Goal: Find specific fact: Find specific fact

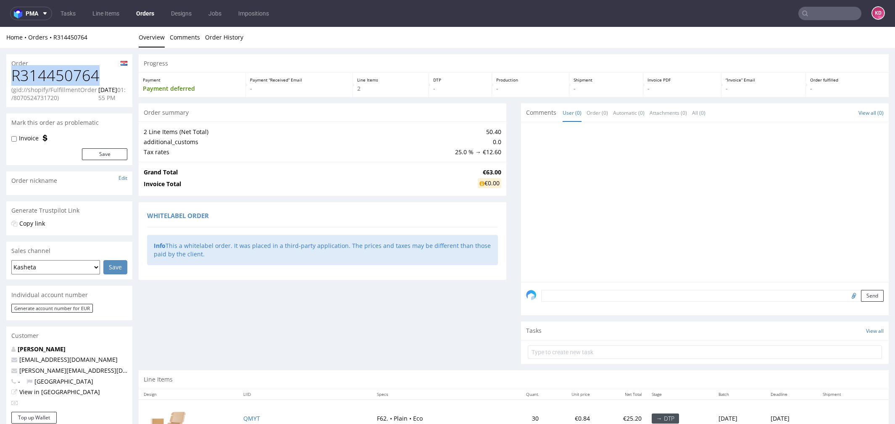
drag, startPoint x: 105, startPoint y: 73, endPoint x: 9, endPoint y: 75, distance: 96.6
click at [9, 75] on div "R314450764 (gid://shopify/FulfillmentOrder/8070524731720) [DATE] 01:55 PM" at bounding box center [69, 87] width 126 height 40
copy h1 "R314450764"
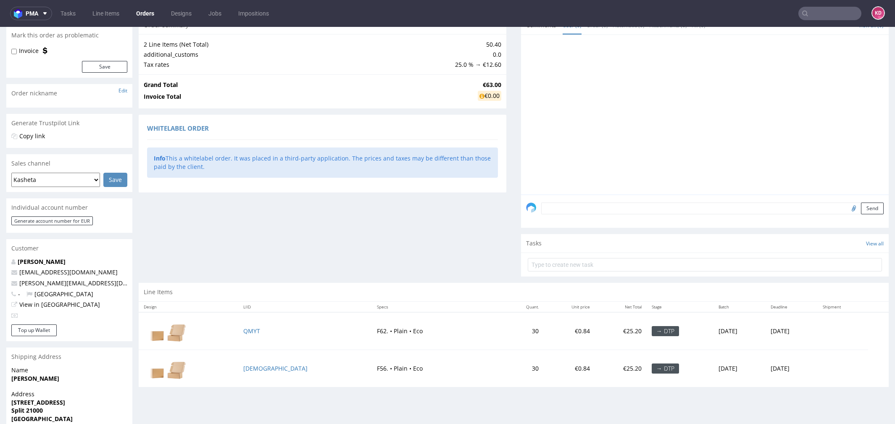
scroll to position [142, 0]
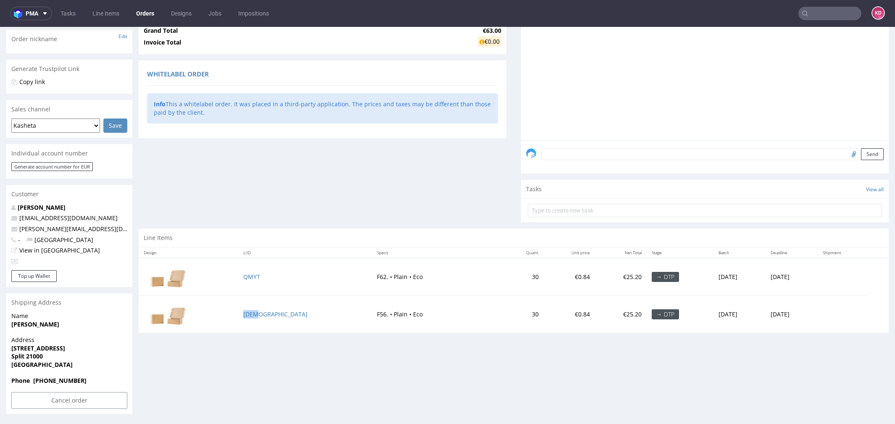
click at [271, 313] on td "[DEMOGRAPHIC_DATA]" at bounding box center [305, 313] width 134 height 37
copy link "[DEMOGRAPHIC_DATA]"
click at [280, 279] on td "QMYT" at bounding box center [305, 277] width 134 height 38
copy link "QMYT"
drag, startPoint x: 100, startPoint y: 373, endPoint x: 8, endPoint y: 316, distance: 108.1
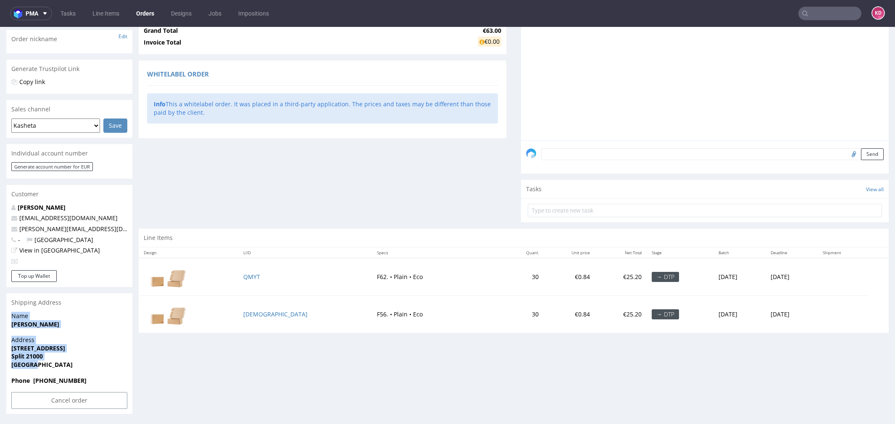
click at [8, 316] on section "Shipping Address Name [PERSON_NAME] Address [STREET_ADDRESS] Phone [PHONE_NUMBE…" at bounding box center [69, 353] width 126 height 121
click at [99, 374] on div "Address [STREET_ADDRESS]" at bounding box center [69, 356] width 126 height 40
drag, startPoint x: 92, startPoint y: 381, endPoint x: 6, endPoint y: 314, distance: 109.0
click at [6, 314] on section "Shipping Address Name [PERSON_NAME] Address [STREET_ADDRESS] Phone [PHONE_NUMBE…" at bounding box center [69, 353] width 126 height 121
copy section "Name [PERSON_NAME] Address [STREET_ADDRESS] Phone [PHONE_NUMBER]"
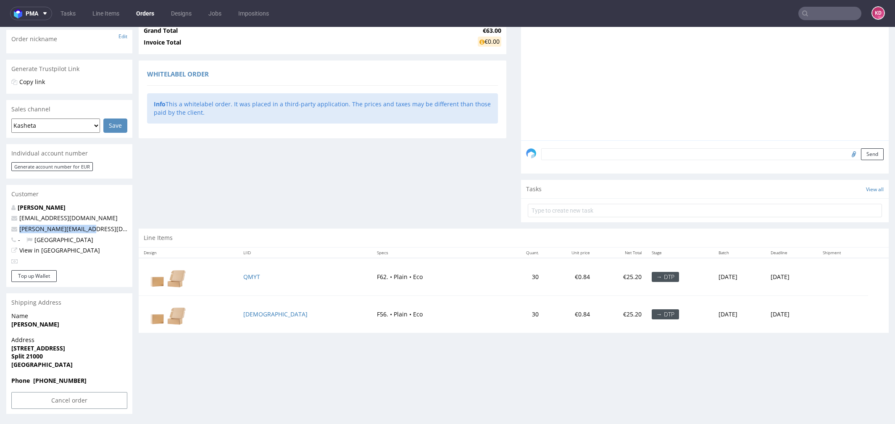
drag, startPoint x: 92, startPoint y: 226, endPoint x: 18, endPoint y: 226, distance: 74.3
click at [18, 226] on p "[PERSON_NAME][EMAIL_ADDRESS][DOMAIN_NAME]" at bounding box center [69, 229] width 116 height 8
copy link "[PERSON_NAME][EMAIL_ADDRESS][DOMAIN_NAME]"
